Goal: Transaction & Acquisition: Purchase product/service

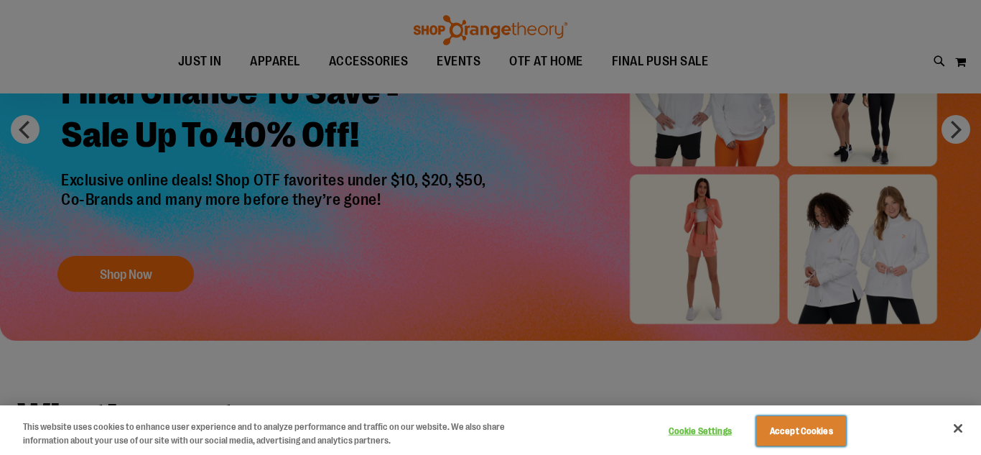
click at [803, 433] on button "Accept Cookies" at bounding box center [801, 431] width 90 height 30
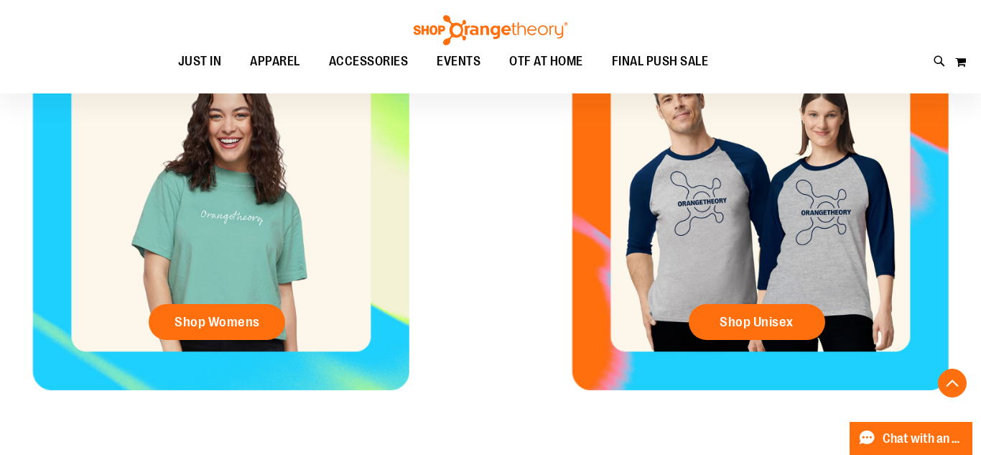
scroll to position [470, 0]
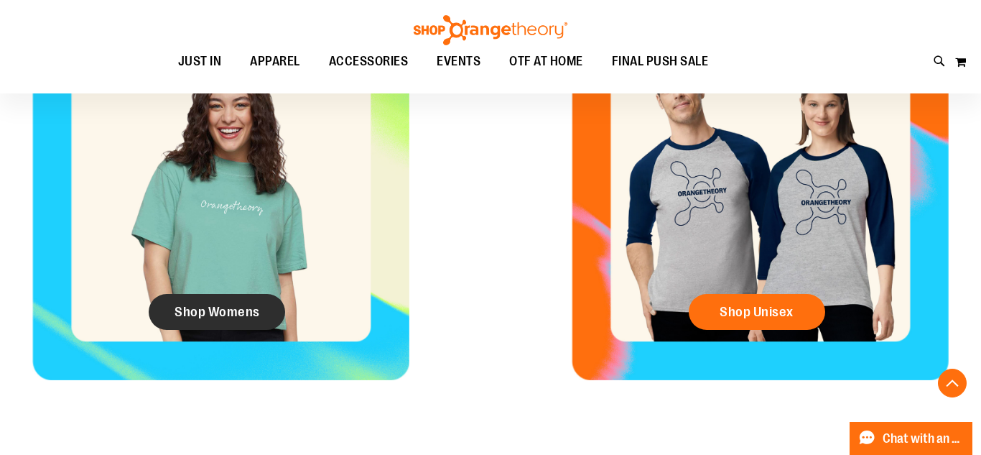
click at [238, 320] on link "Shop Womens" at bounding box center [217, 312] width 136 height 36
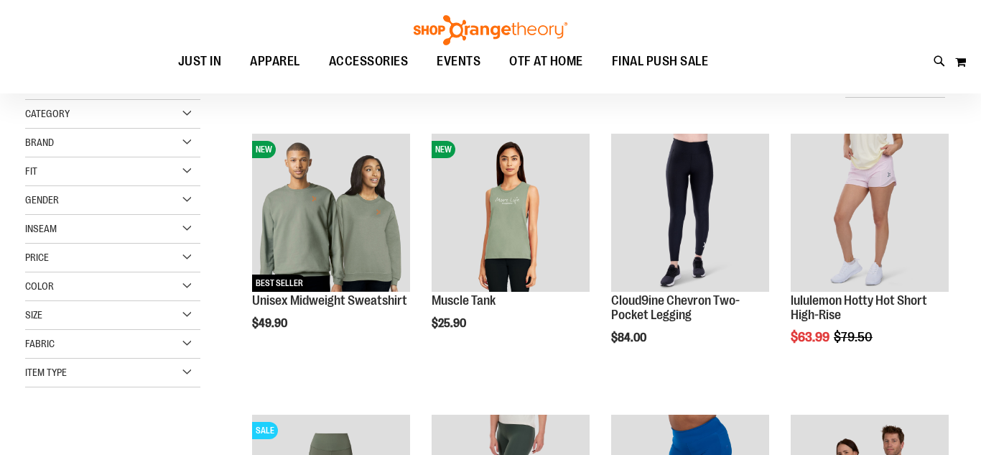
scroll to position [116, 0]
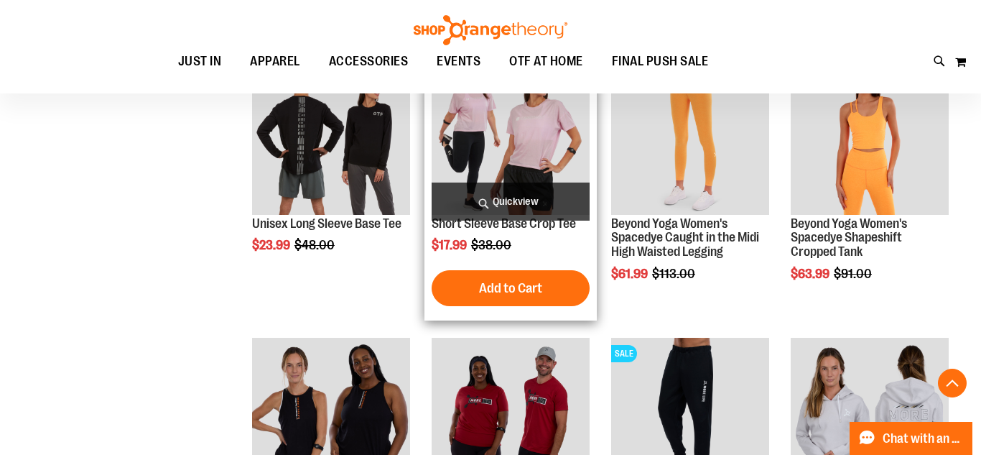
scroll to position [1282, 0]
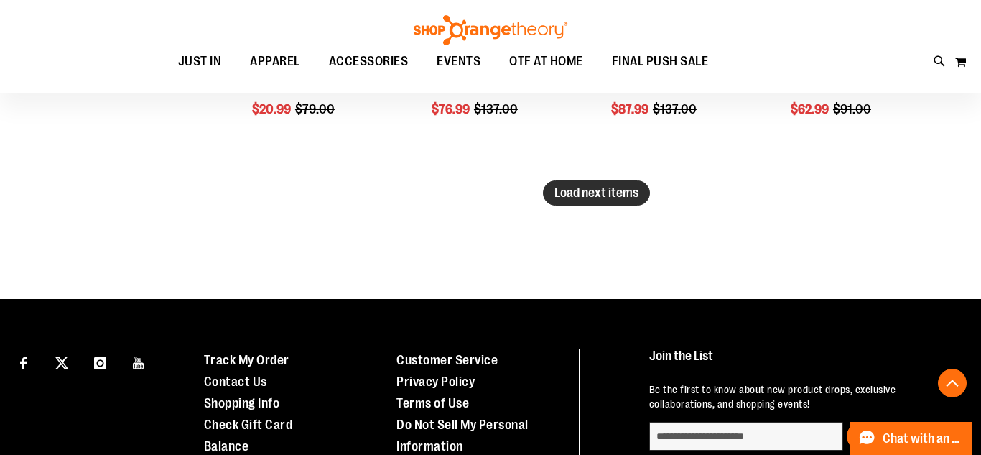
scroll to position [2476, 0]
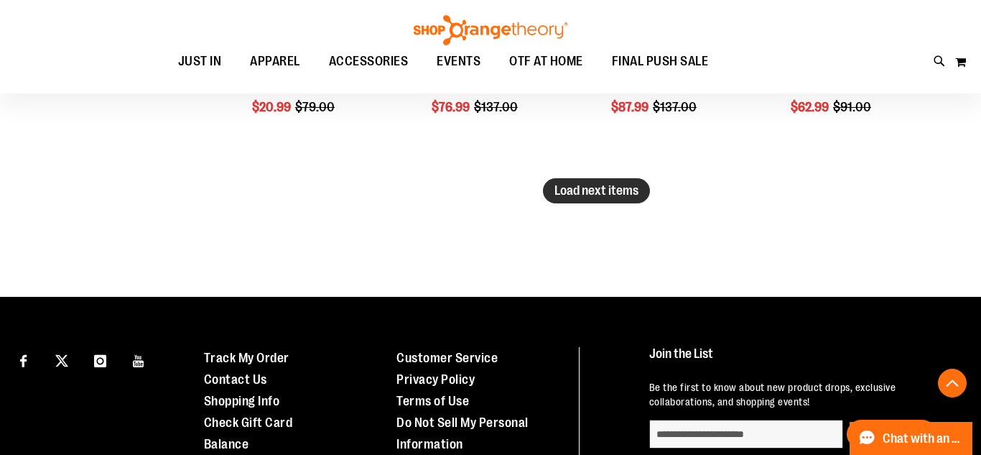
click at [595, 191] on span "Load next items" at bounding box center [596, 190] width 84 height 14
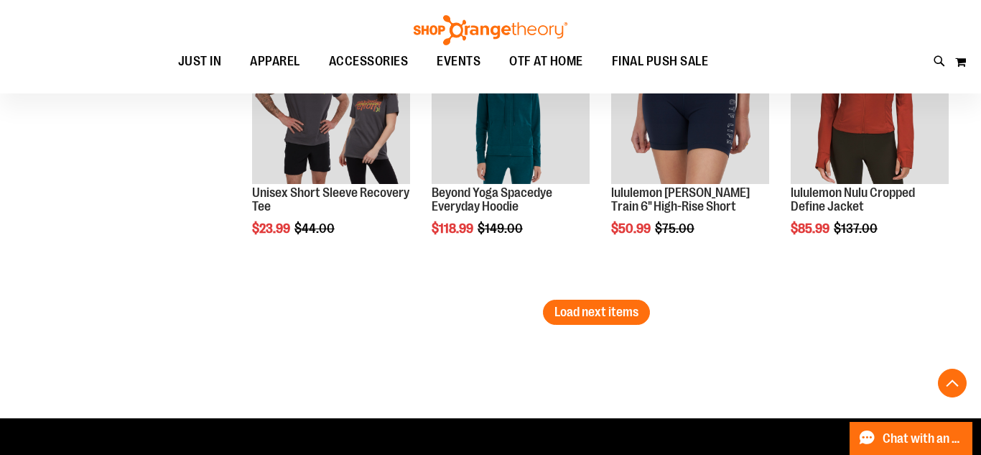
scroll to position [3204, 0]
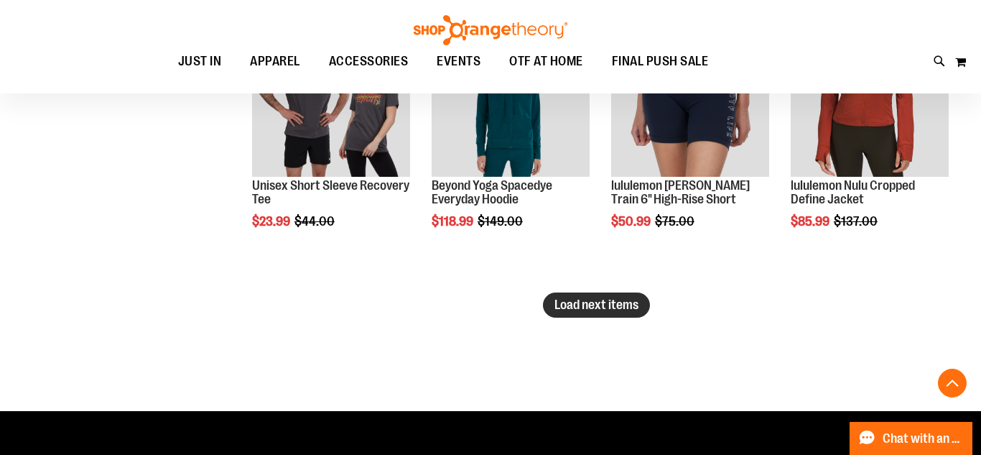
click at [584, 309] on span "Load next items" at bounding box center [596, 304] width 84 height 14
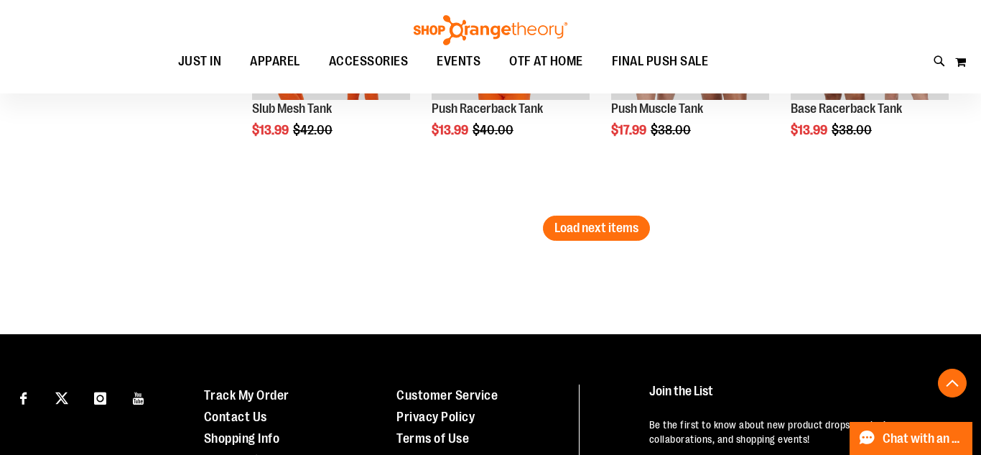
scroll to position [4125, 0]
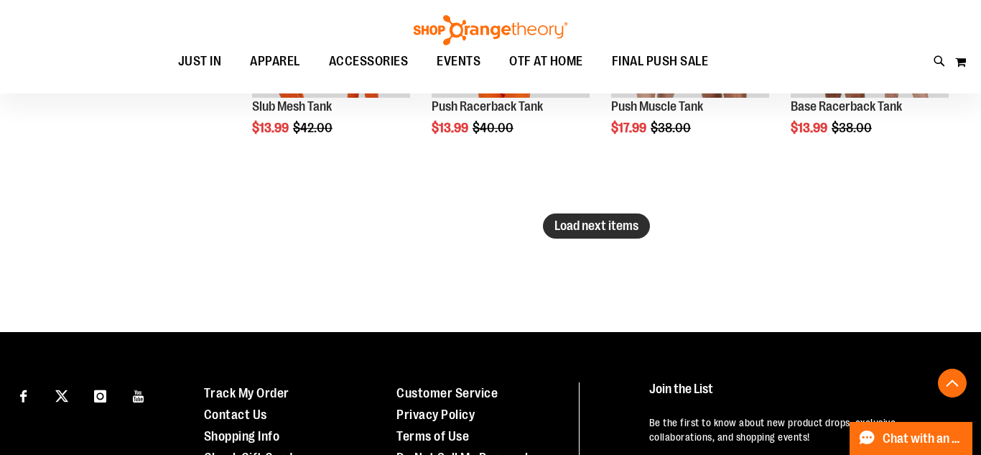
click at [586, 236] on button "Load next items" at bounding box center [596, 225] width 107 height 25
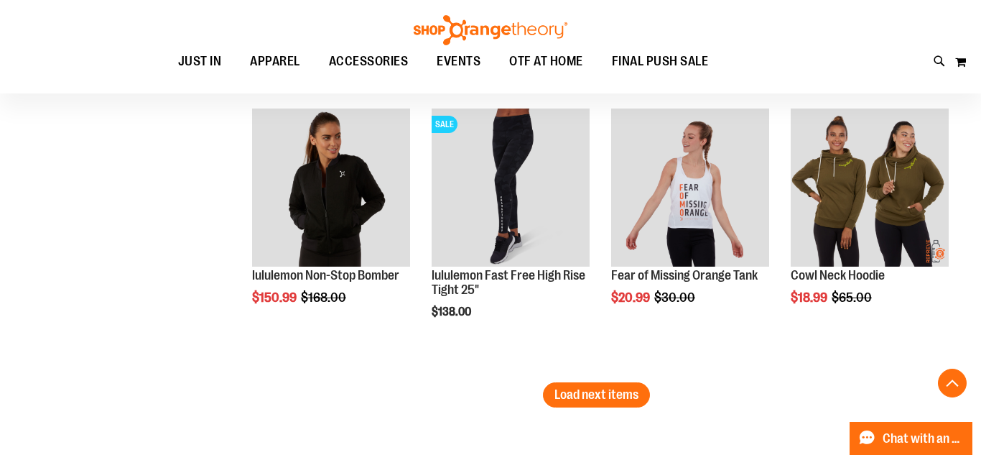
scroll to position [4798, 0]
click at [573, 393] on span "Load next items" at bounding box center [596, 395] width 84 height 14
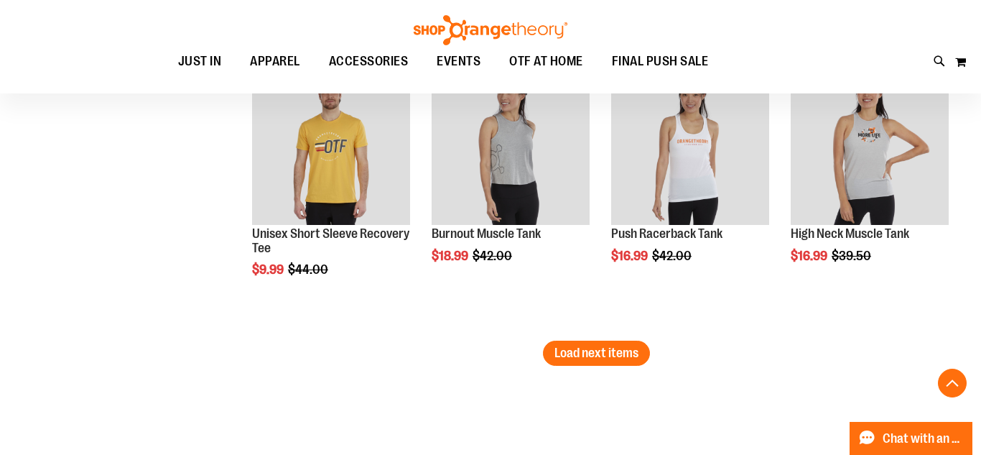
scroll to position [5688, 0]
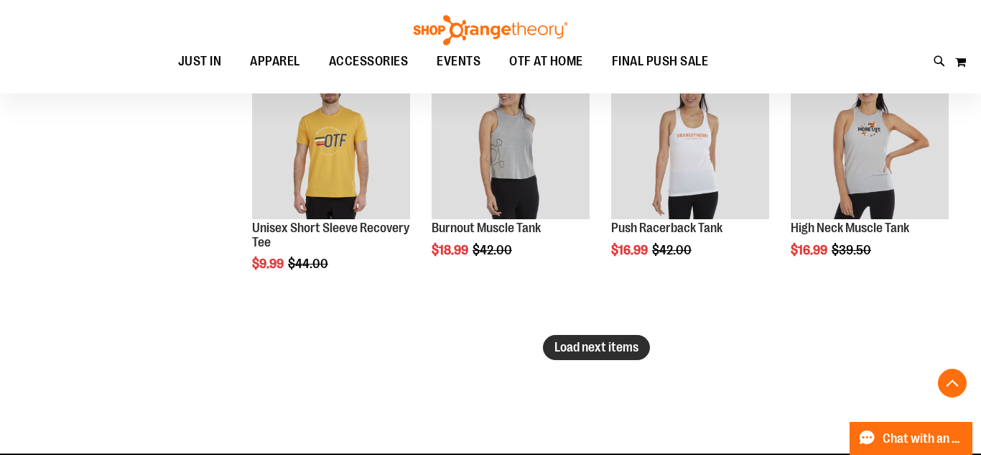
click at [594, 359] on button "Load next items" at bounding box center [596, 347] width 107 height 25
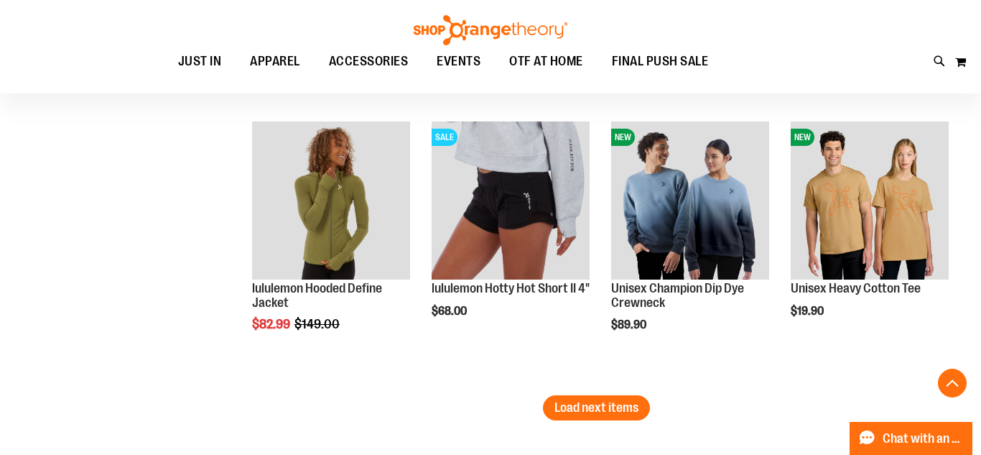
scroll to position [6480, 0]
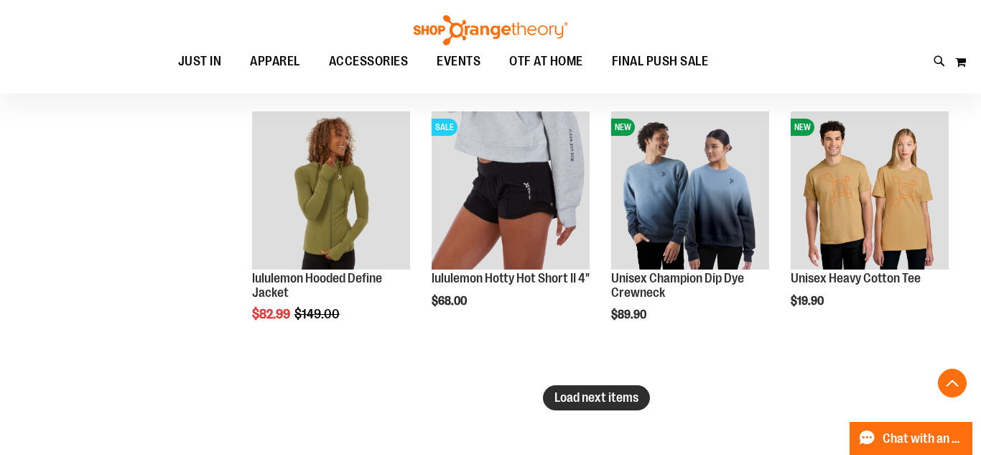
click at [590, 396] on span "Load next items" at bounding box center [596, 397] width 84 height 14
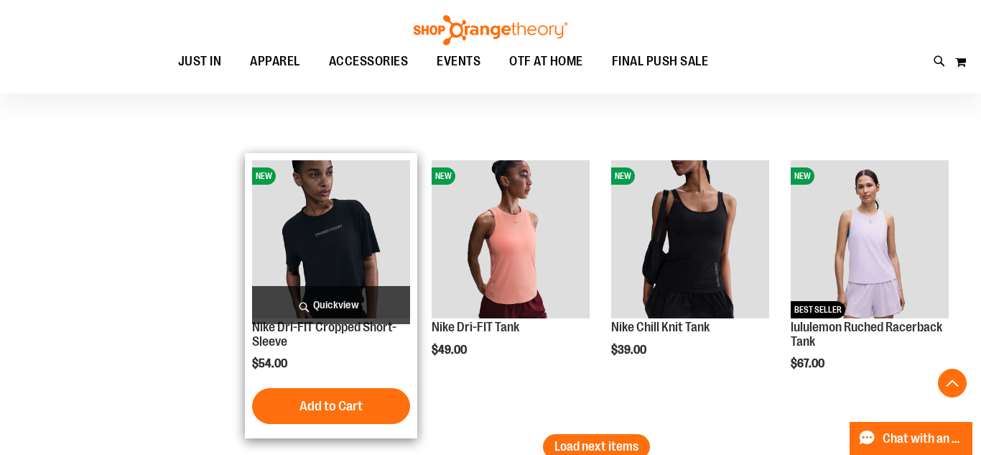
scroll to position [7379, 0]
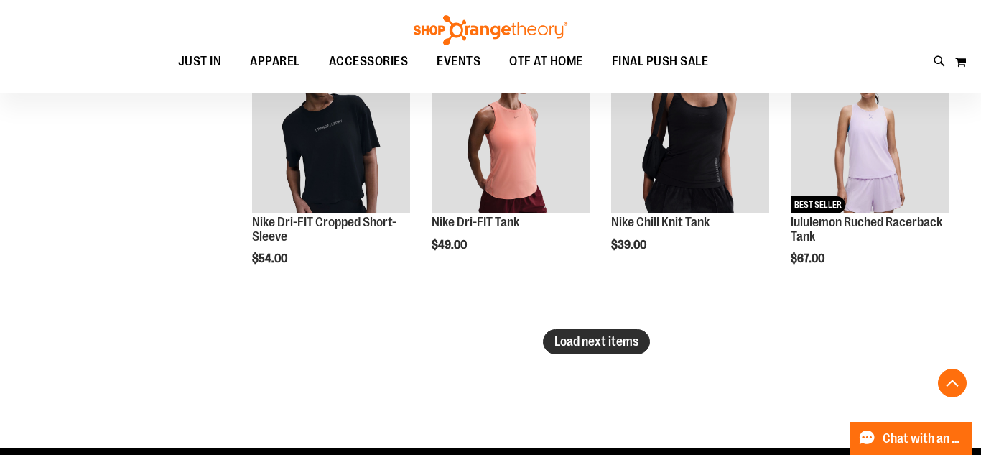
click at [578, 340] on span "Load next items" at bounding box center [596, 341] width 84 height 14
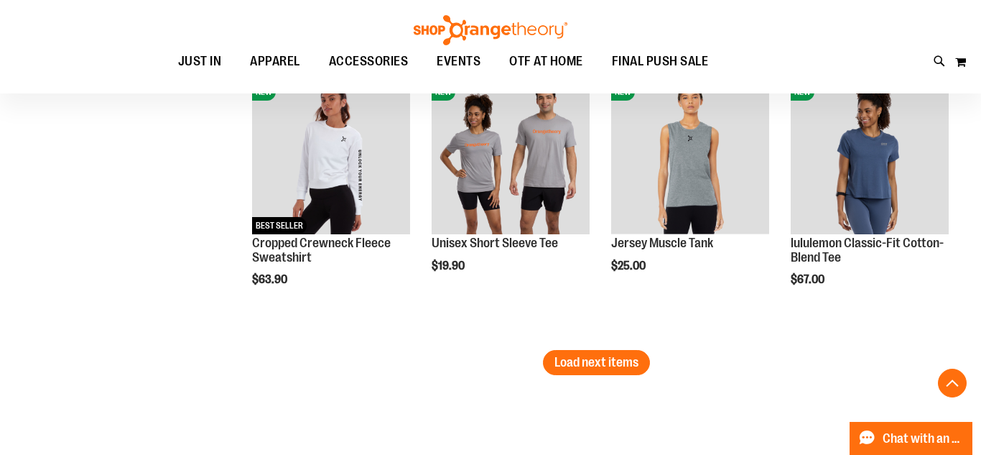
scroll to position [8216, 0]
